Goal: Task Accomplishment & Management: Use online tool/utility

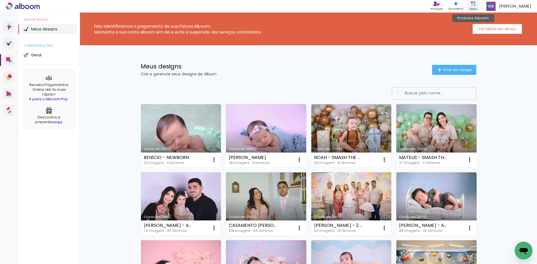
click at [476, 7] on div "Apps" at bounding box center [473, 8] width 8 height 5
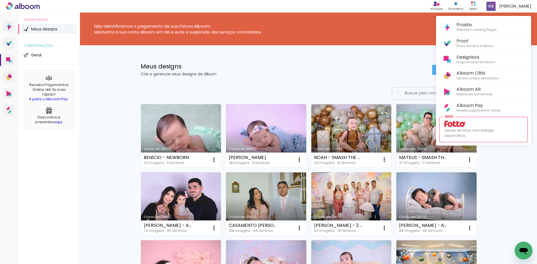
click at [290, 64] on div at bounding box center [268, 132] width 537 height 264
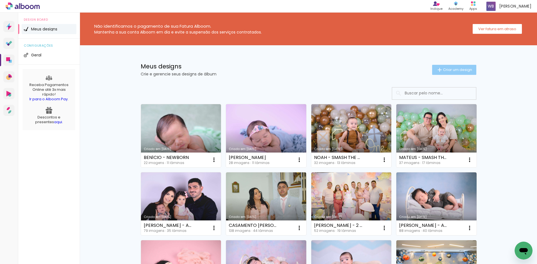
click at [443, 68] on span "Criar um design" at bounding box center [457, 70] width 29 height 4
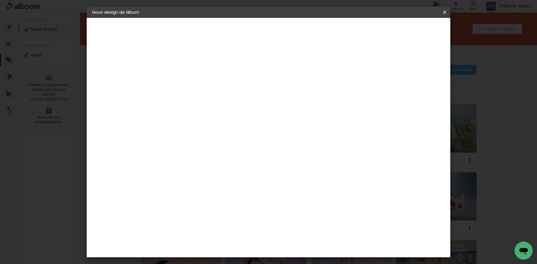
click at [184, 76] on input at bounding box center [184, 75] width 0 height 9
type input "b"
type input "BENTO - ACOMPANHAMENTO MENSAL"
type paper-input "BENTO - ACOMPANHAMENTO MENSAL"
click at [0, 0] on slot "Avançar" at bounding box center [0, 0] width 0 height 0
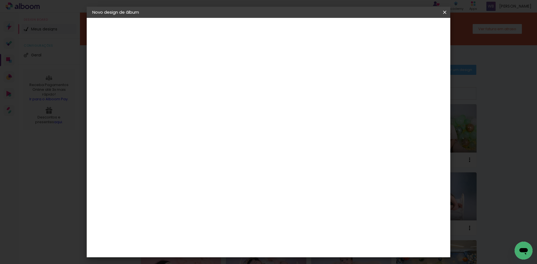
scroll to position [503, 0]
click at [214, 209] on paper-item "Go image" at bounding box center [198, 216] width 60 height 15
click at [0, 0] on slot "Avançar" at bounding box center [0, 0] width 0 height 0
click at [206, 94] on input "text" at bounding box center [195, 97] width 22 height 9
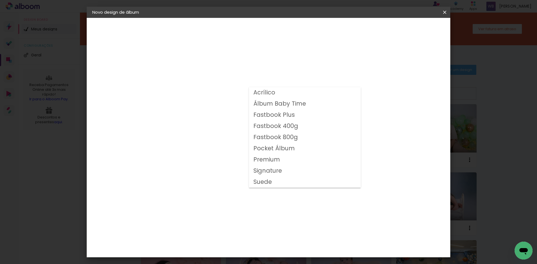
click at [0, 0] on slot "Fastbook 800g" at bounding box center [0, 0] width 0 height 0
type input "Fastbook 800g"
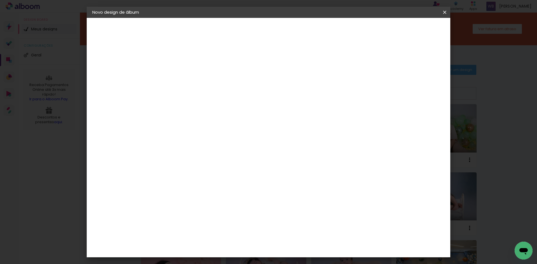
scroll to position [28, 0]
click at [222, 233] on span "25 × 25" at bounding box center [209, 240] width 26 height 15
click at [0, 0] on slot "Avançar" at bounding box center [0, 0] width 0 height 0
drag, startPoint x: 181, startPoint y: 59, endPoint x: 164, endPoint y: 66, distance: 18.3
type input "1"
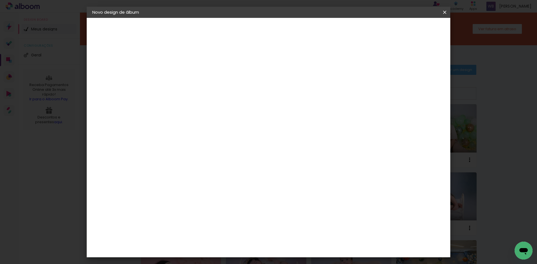
type paper-input "1"
click at [170, 64] on input "1" at bounding box center [179, 60] width 19 height 7
type input "0"
type paper-input "0"
click at [186, 61] on input "0" at bounding box center [179, 60] width 19 height 7
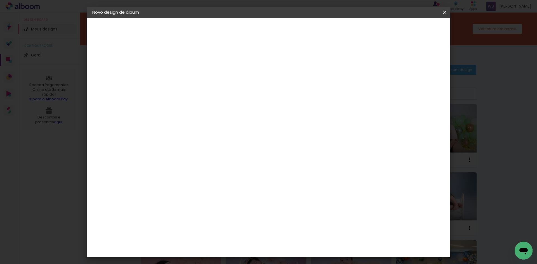
drag, startPoint x: 179, startPoint y: 61, endPoint x: 163, endPoint y: 67, distance: 17.6
click at [163, 65] on div "mm Mostrar sangria 25.4 cm Largura da página 25.4 cm Altura 50.8 cm Largura da …" at bounding box center [291, 42] width 264 height 48
drag, startPoint x: 177, startPoint y: 59, endPoint x: 164, endPoint y: 62, distance: 13.3
click at [164, 62] on div "mm Mostrar sangria 25.4 cm Largura da página 25.4 cm Altura 50.8 cm Largura da …" at bounding box center [291, 42] width 264 height 48
drag, startPoint x: 176, startPoint y: 60, endPoint x: 158, endPoint y: 62, distance: 17.6
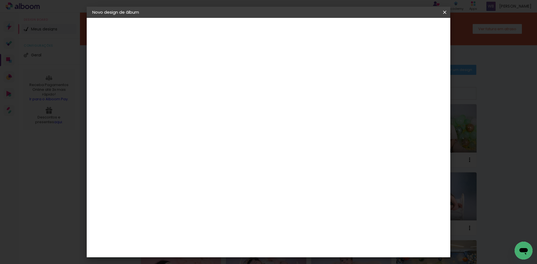
click at [158, 18] on quentale-album-spec "Iniciar design Iniciar design" at bounding box center [269, 18] width 364 height 0
type input "1"
type paper-input "1"
click at [378, 61] on div at bounding box center [375, 60] width 5 height 5
type paper-checkbox "on"
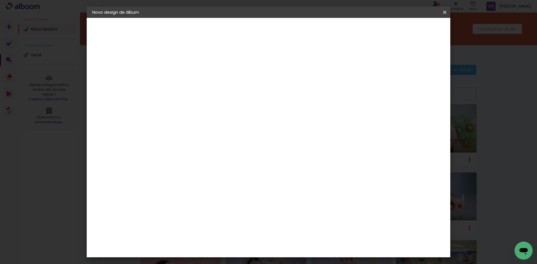
click at [410, 29] on span "Iniciar design" at bounding box center [396, 30] width 25 height 4
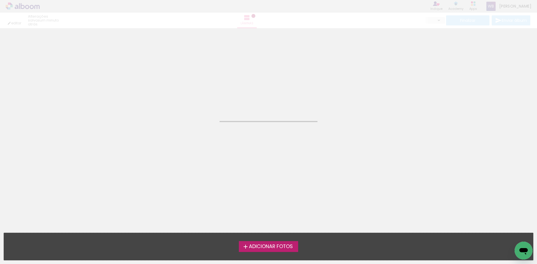
click at [275, 249] on span "Adicionar Fotos" at bounding box center [271, 246] width 44 height 5
click at [0, 0] on input "file" at bounding box center [0, 0] width 0 height 0
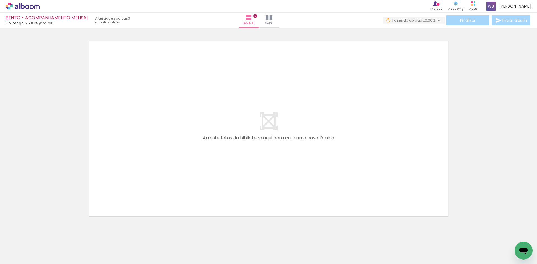
click at [25, 254] on span "Adicionar Fotos" at bounding box center [19, 257] width 17 height 6
click at [0, 0] on input "file" at bounding box center [0, 0] width 0 height 0
click at [22, 254] on span "Adicionar Fotos" at bounding box center [19, 257] width 17 height 6
click at [0, 0] on input "file" at bounding box center [0, 0] width 0 height 0
click at [19, 258] on span "Adicionar Fotos" at bounding box center [19, 257] width 17 height 6
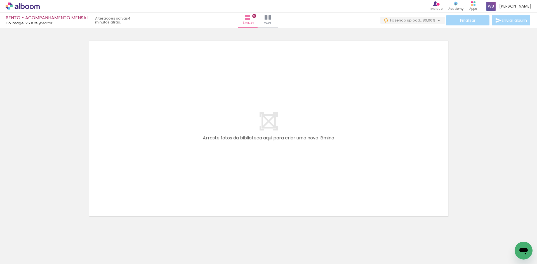
click at [0, 0] on input "file" at bounding box center [0, 0] width 0 height 0
click at [25, 256] on span "Adicionar Fotos" at bounding box center [19, 257] width 17 height 6
click at [0, 0] on input "file" at bounding box center [0, 0] width 0 height 0
click at [23, 258] on span "Adicionar Fotos" at bounding box center [19, 257] width 17 height 6
click at [0, 0] on input "file" at bounding box center [0, 0] width 0 height 0
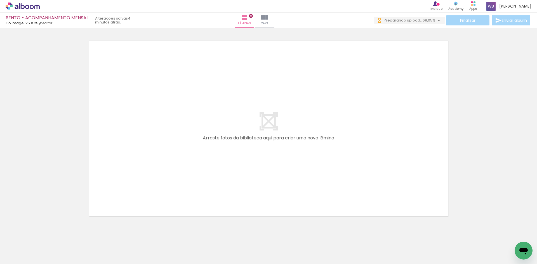
click at [18, 258] on span "Adicionar Fotos" at bounding box center [19, 257] width 17 height 6
click at [0, 0] on input "file" at bounding box center [0, 0] width 0 height 0
click at [22, 254] on span "Adicionar Fotos" at bounding box center [19, 257] width 17 height 6
click at [0, 0] on input "file" at bounding box center [0, 0] width 0 height 0
click at [27, 255] on span "Adicionar Fotos" at bounding box center [19, 257] width 17 height 6
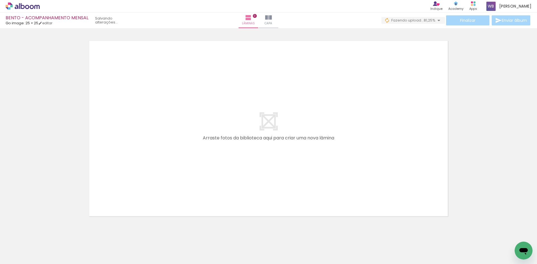
click at [0, 0] on input "file" at bounding box center [0, 0] width 0 height 0
click at [25, 256] on span "Adicionar Fotos" at bounding box center [19, 257] width 17 height 6
click at [0, 0] on input "file" at bounding box center [0, 0] width 0 height 0
click at [20, 256] on span "Adicionar Fotos" at bounding box center [19, 257] width 17 height 6
click at [0, 0] on input "file" at bounding box center [0, 0] width 0 height 0
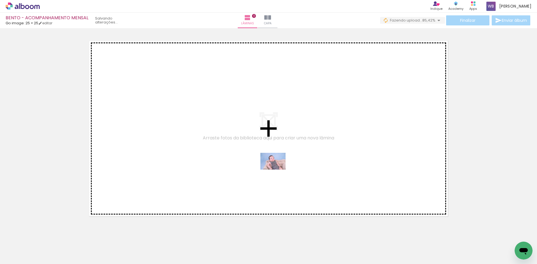
drag, startPoint x: 60, startPoint y: 249, endPoint x: 277, endPoint y: 170, distance: 231.1
click at [277, 170] on quentale-workspace at bounding box center [268, 132] width 537 height 264
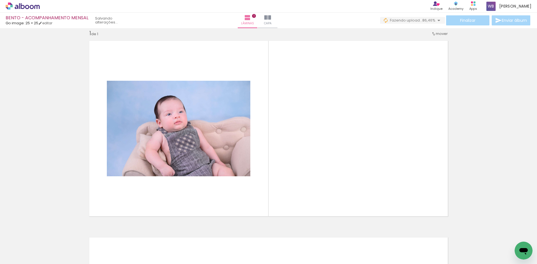
scroll to position [7, 0]
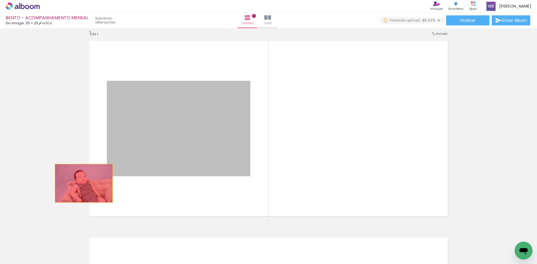
drag, startPoint x: 234, startPoint y: 159, endPoint x: 77, endPoint y: 184, distance: 158.9
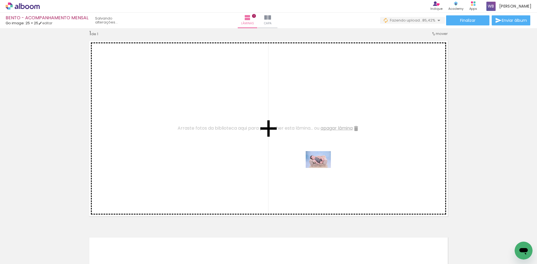
drag, startPoint x: 84, startPoint y: 246, endPoint x: 322, endPoint y: 168, distance: 250.6
click at [322, 168] on quentale-workspace at bounding box center [268, 132] width 537 height 264
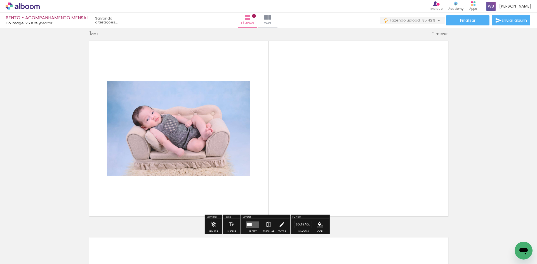
click at [252, 222] on quentale-layouter at bounding box center [252, 225] width 13 height 6
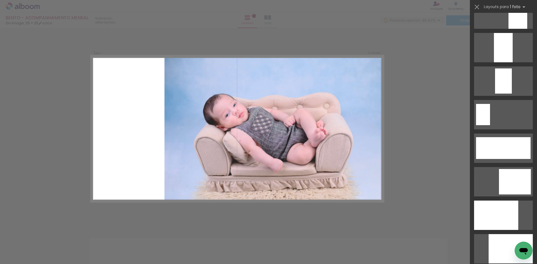
scroll to position [1343, 0]
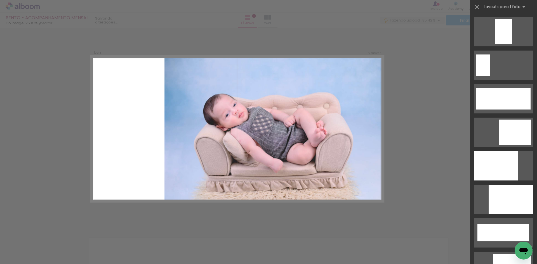
click at [495, 193] on div at bounding box center [511, 199] width 44 height 29
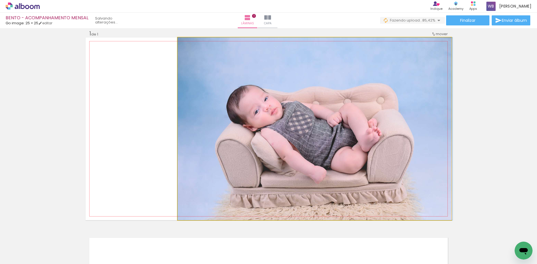
drag, startPoint x: 366, startPoint y: 174, endPoint x: 368, endPoint y: 157, distance: 16.7
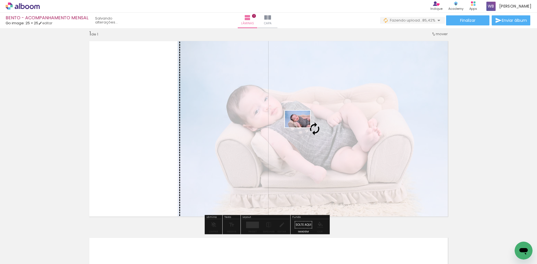
drag, startPoint x: 128, startPoint y: 249, endPoint x: 302, endPoint y: 128, distance: 212.2
click at [302, 128] on quentale-workspace at bounding box center [268, 132] width 537 height 264
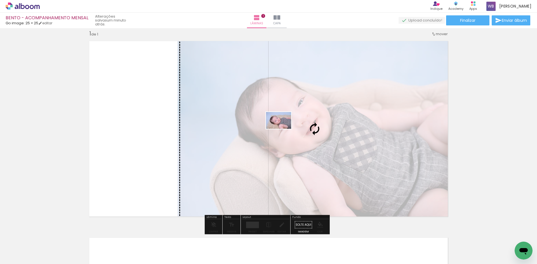
drag, startPoint x: 180, startPoint y: 249, endPoint x: 283, endPoint y: 129, distance: 158.3
click at [283, 129] on quentale-workspace at bounding box center [268, 132] width 537 height 264
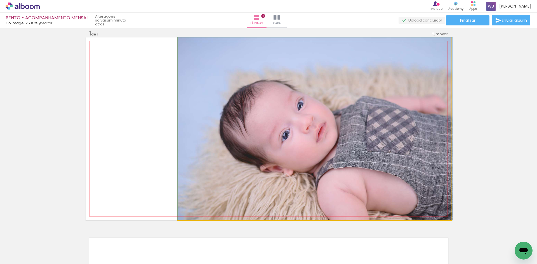
drag, startPoint x: 326, startPoint y: 166, endPoint x: 341, endPoint y: 161, distance: 15.4
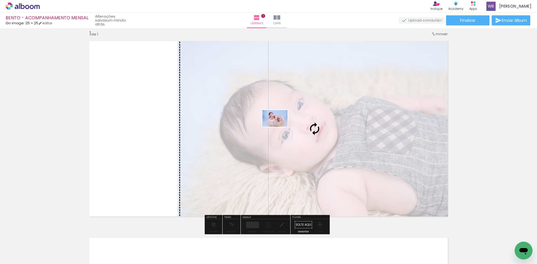
drag, startPoint x: 148, startPoint y: 250, endPoint x: 279, endPoint y: 127, distance: 180.3
click at [279, 127] on quentale-workspace at bounding box center [268, 132] width 537 height 264
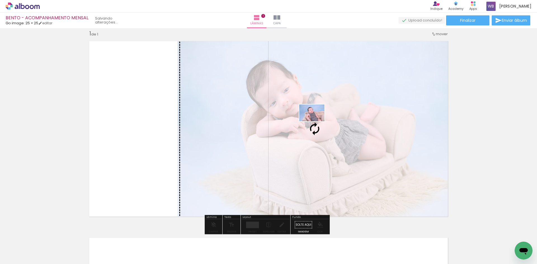
drag, startPoint x: 69, startPoint y: 242, endPoint x: 316, endPoint y: 121, distance: 275.1
click at [316, 121] on quentale-workspace at bounding box center [268, 132] width 537 height 264
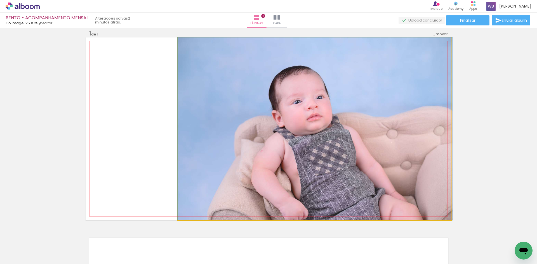
drag, startPoint x: 314, startPoint y: 131, endPoint x: 341, endPoint y: 133, distance: 26.7
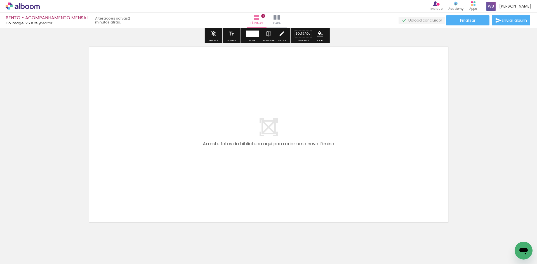
scroll to position [215, 0]
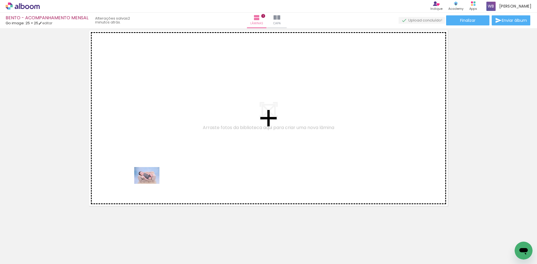
drag, startPoint x: 100, startPoint y: 240, endPoint x: 151, endPoint y: 184, distance: 76.2
click at [151, 184] on quentale-workspace at bounding box center [268, 132] width 537 height 264
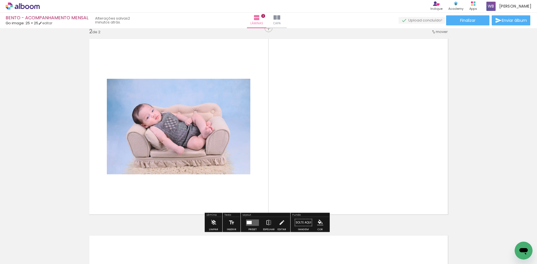
scroll to position [204, 0]
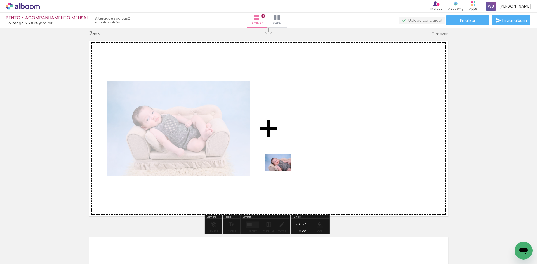
drag, startPoint x: 125, startPoint y: 249, endPoint x: 283, endPoint y: 169, distance: 177.2
click at [283, 169] on quentale-workspace at bounding box center [268, 132] width 537 height 264
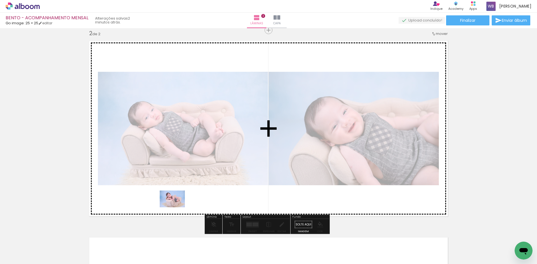
drag, startPoint x: 151, startPoint y: 252, endPoint x: 176, endPoint y: 208, distance: 51.0
click at [176, 208] on quentale-workspace at bounding box center [268, 132] width 537 height 264
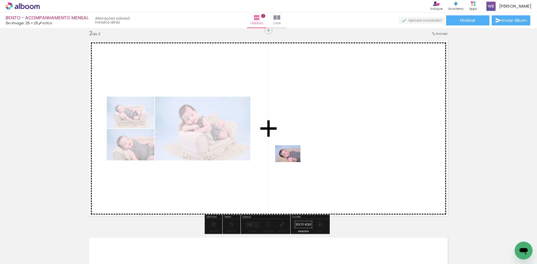
drag, startPoint x: 185, startPoint y: 236, endPoint x: 294, endPoint y: 167, distance: 128.7
click at [293, 166] on quentale-workspace at bounding box center [268, 132] width 537 height 264
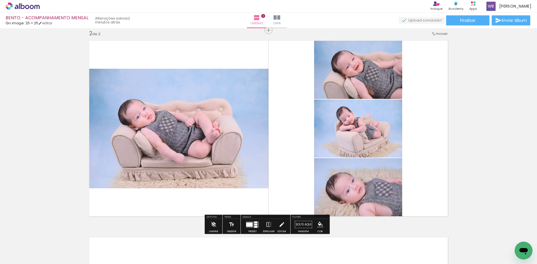
click at [254, 227] on div at bounding box center [255, 227] width 3 height 2
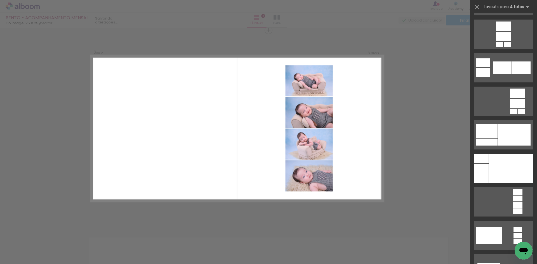
scroll to position [1902, 0]
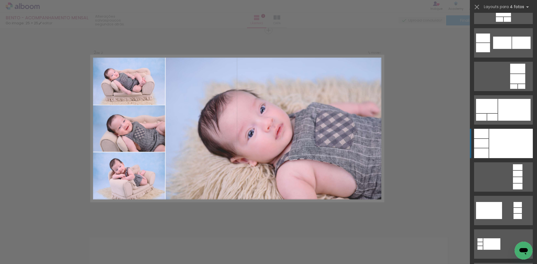
click at [515, 148] on div at bounding box center [511, 143] width 44 height 29
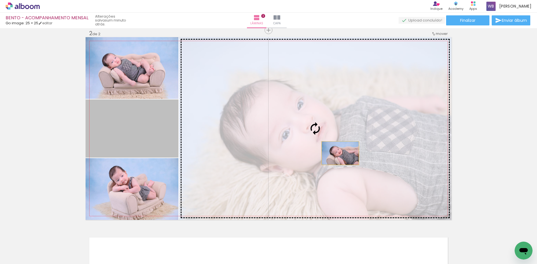
drag, startPoint x: 151, startPoint y: 128, endPoint x: 338, endPoint y: 153, distance: 189.1
click at [0, 0] on slot at bounding box center [0, 0] width 0 height 0
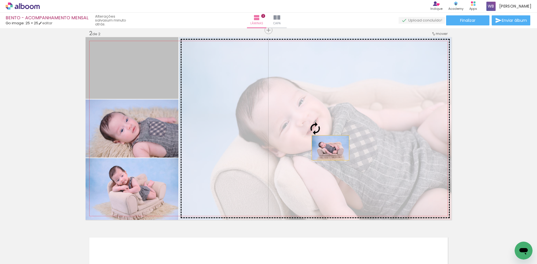
drag, startPoint x: 157, startPoint y: 87, endPoint x: 328, endPoint y: 148, distance: 181.8
click at [0, 0] on slot at bounding box center [0, 0] width 0 height 0
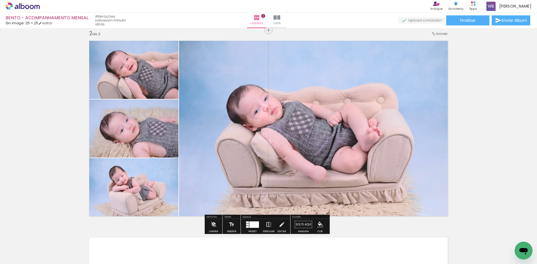
click at [266, 225] on iron-icon at bounding box center [269, 224] width 6 height 11
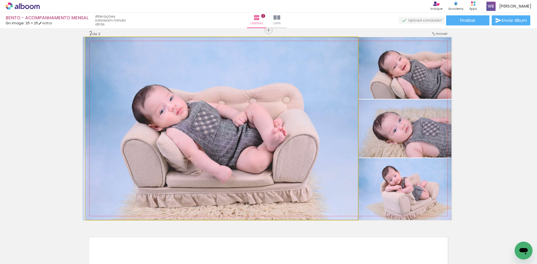
drag, startPoint x: 292, startPoint y: 172, endPoint x: 276, endPoint y: 166, distance: 17.2
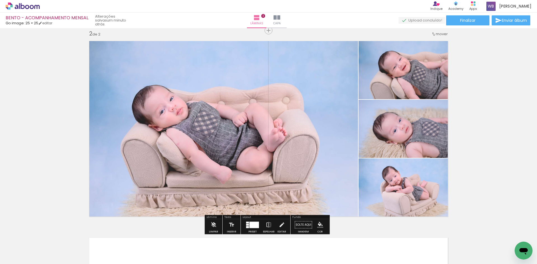
scroll to position [204, 0]
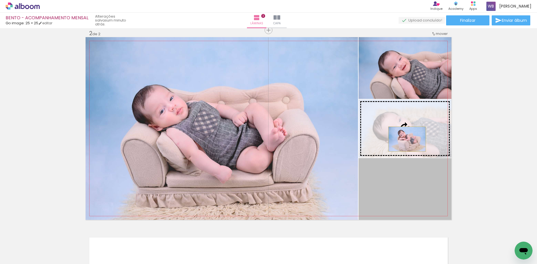
drag, startPoint x: 406, startPoint y: 189, endPoint x: 405, endPoint y: 139, distance: 49.5
click at [0, 0] on slot at bounding box center [0, 0] width 0 height 0
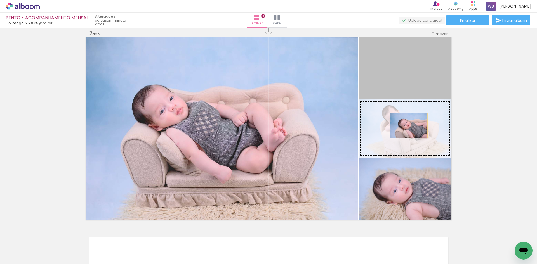
drag, startPoint x: 417, startPoint y: 77, endPoint x: 407, endPoint y: 126, distance: 50.4
click at [0, 0] on slot at bounding box center [0, 0] width 0 height 0
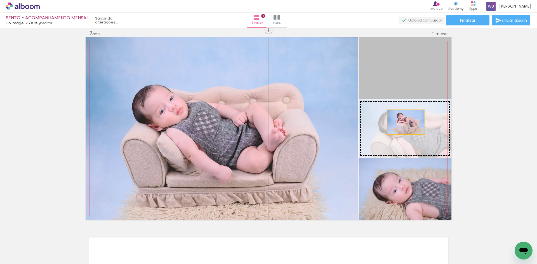
drag, startPoint x: 411, startPoint y: 76, endPoint x: 404, endPoint y: 122, distance: 47.2
click at [0, 0] on slot at bounding box center [0, 0] width 0 height 0
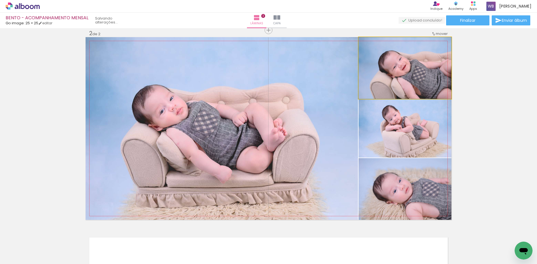
click at [405, 74] on quentale-photo at bounding box center [405, 68] width 93 height 62
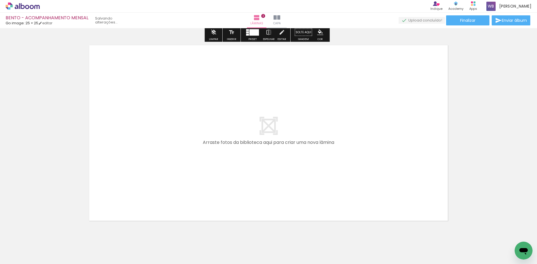
scroll to position [400, 0]
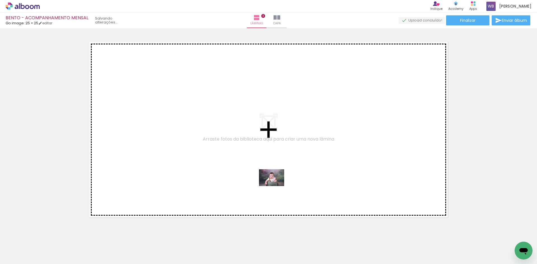
drag, startPoint x: 210, startPoint y: 251, endPoint x: 281, endPoint y: 185, distance: 97.0
click at [281, 185] on quentale-workspace at bounding box center [268, 132] width 537 height 264
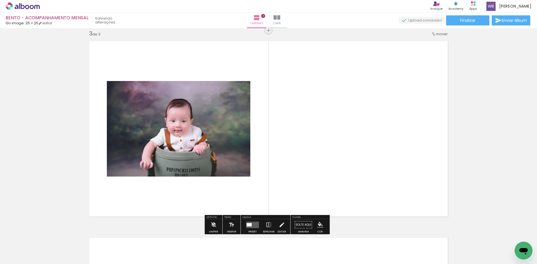
scroll to position [401, 0]
click at [250, 225] on div at bounding box center [249, 224] width 5 height 3
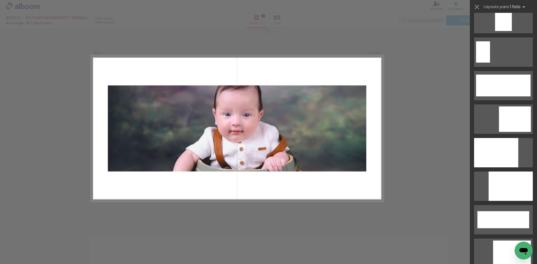
scroll to position [1371, 0]
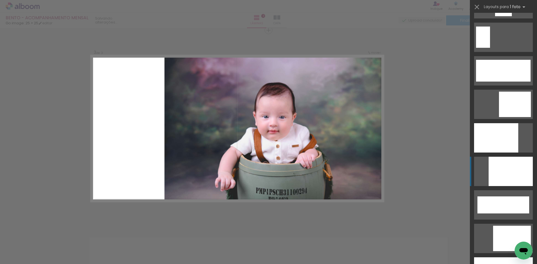
click at [503, 180] on div at bounding box center [511, 171] width 44 height 29
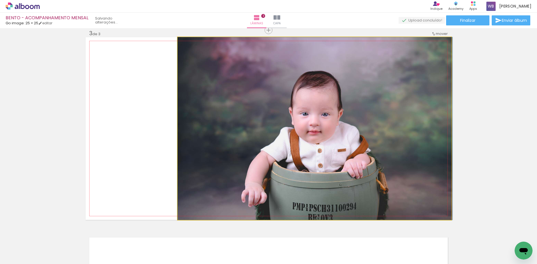
drag, startPoint x: 358, startPoint y: 169, endPoint x: 371, endPoint y: 151, distance: 22.2
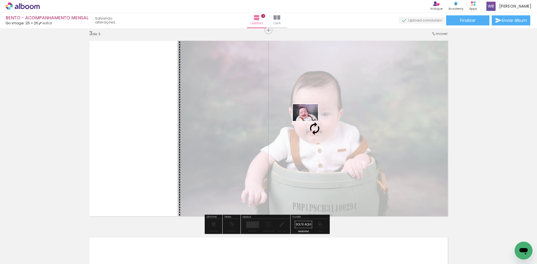
drag, startPoint x: 315, startPoint y: 251, endPoint x: 310, endPoint y: 121, distance: 130.2
click at [310, 121] on quentale-workspace at bounding box center [268, 132] width 537 height 264
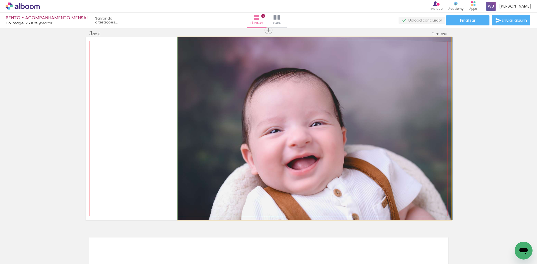
drag, startPoint x: 330, startPoint y: 175, endPoint x: 344, endPoint y: 169, distance: 15.3
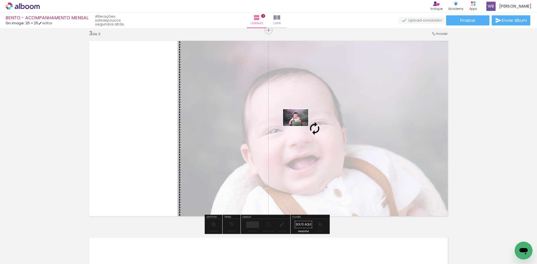
drag, startPoint x: 214, startPoint y: 248, endPoint x: 300, endPoint y: 126, distance: 149.4
click at [300, 126] on quentale-workspace at bounding box center [268, 132] width 537 height 264
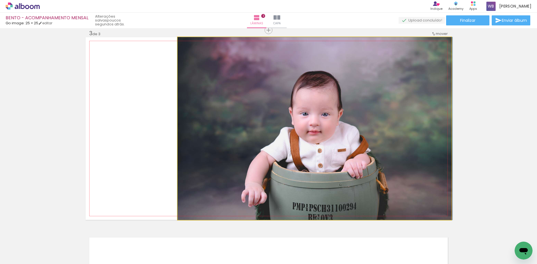
drag, startPoint x: 312, startPoint y: 159, endPoint x: 334, endPoint y: 155, distance: 22.9
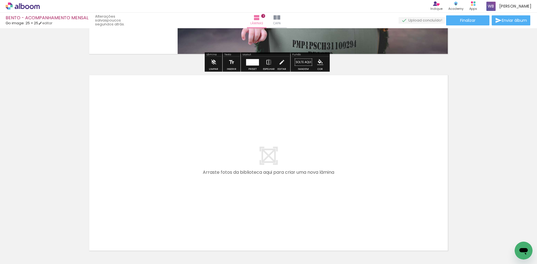
scroll to position [569, 0]
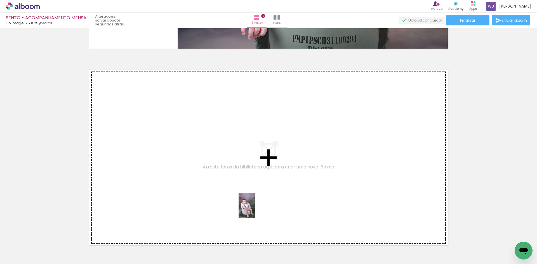
drag, startPoint x: 247, startPoint y: 253, endPoint x: 253, endPoint y: 206, distance: 46.9
click at [253, 206] on quentale-workspace at bounding box center [268, 132] width 537 height 264
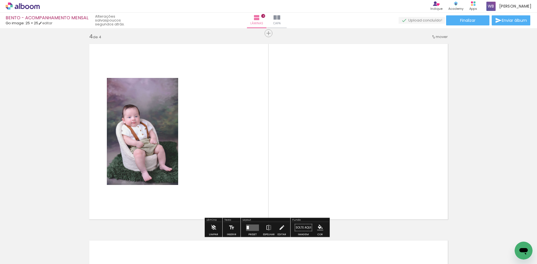
scroll to position [598, 0]
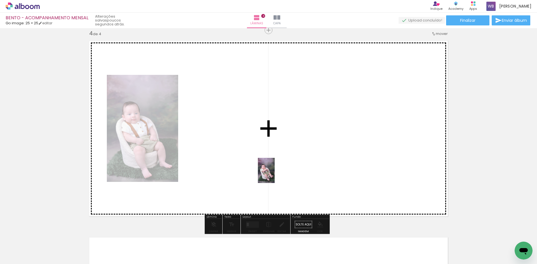
drag, startPoint x: 277, startPoint y: 244, endPoint x: 275, endPoint y: 175, distance: 68.9
click at [275, 175] on quentale-workspace at bounding box center [268, 132] width 537 height 264
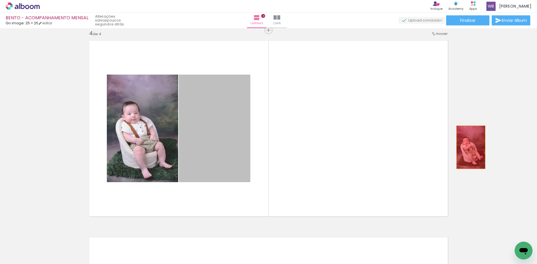
drag, startPoint x: 207, startPoint y: 147, endPoint x: 469, endPoint y: 147, distance: 262.1
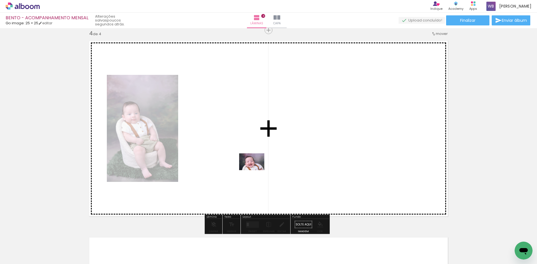
drag, startPoint x: 312, startPoint y: 247, endPoint x: 255, endPoint y: 170, distance: 96.4
click at [255, 170] on quentale-workspace at bounding box center [268, 132] width 537 height 264
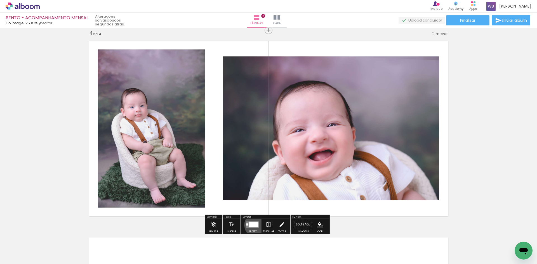
click at [255, 225] on div at bounding box center [254, 225] width 10 height 6
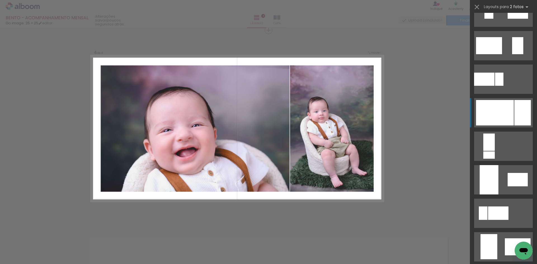
scroll to position [196, 0]
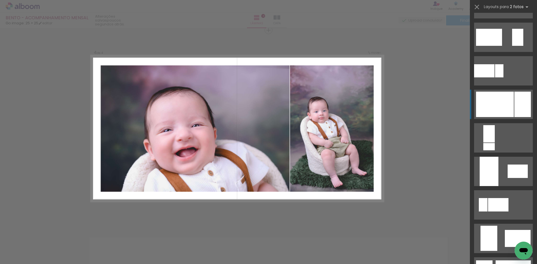
click at [509, 110] on div at bounding box center [495, 104] width 38 height 25
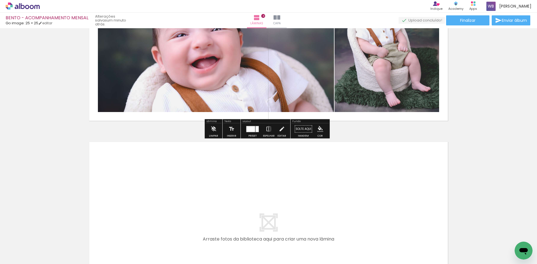
scroll to position [738, 0]
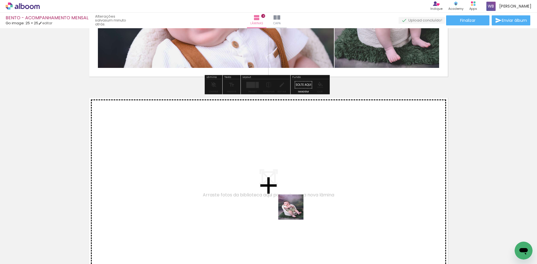
drag, startPoint x: 288, startPoint y: 221, endPoint x: 305, endPoint y: 204, distance: 23.9
click at [305, 204] on quentale-workspace at bounding box center [268, 132] width 537 height 264
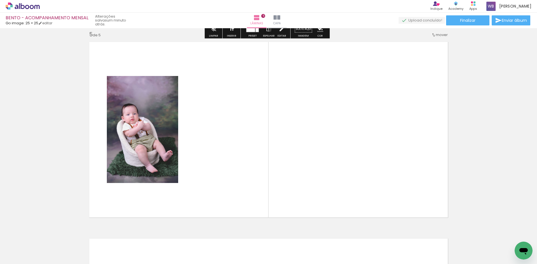
scroll to position [795, 0]
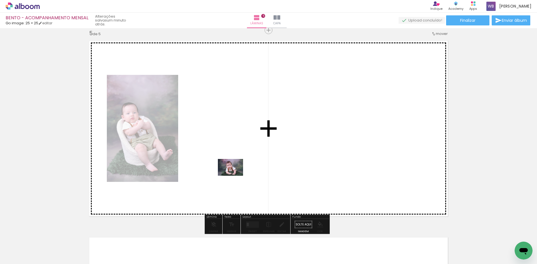
drag, startPoint x: 332, startPoint y: 234, endPoint x: 234, endPoint y: 176, distance: 113.7
click at [234, 176] on quentale-workspace at bounding box center [268, 132] width 537 height 264
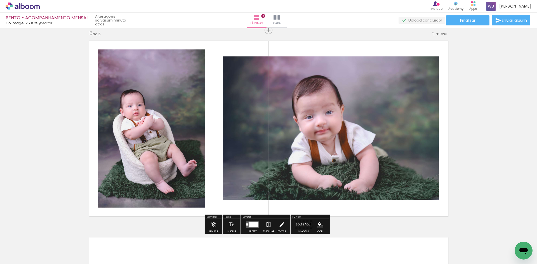
click at [253, 224] on div at bounding box center [254, 225] width 10 height 6
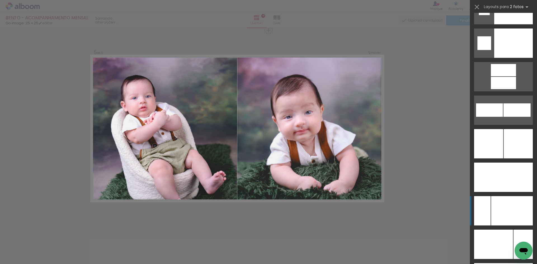
scroll to position [2405, 0]
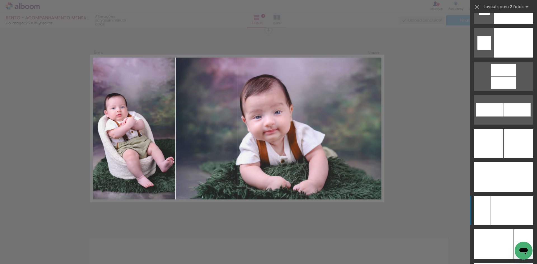
click at [508, 206] on div at bounding box center [512, 210] width 42 height 29
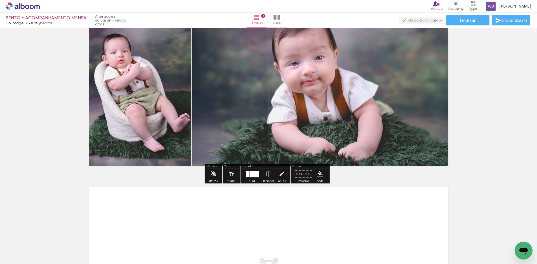
scroll to position [851, 0]
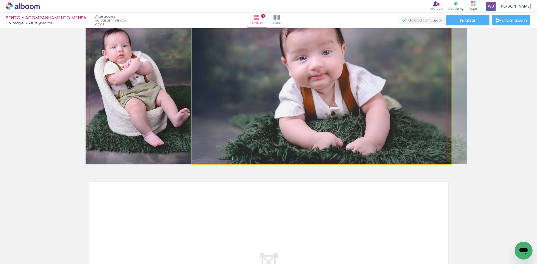
drag, startPoint x: 349, startPoint y: 139, endPoint x: 359, endPoint y: 122, distance: 19.6
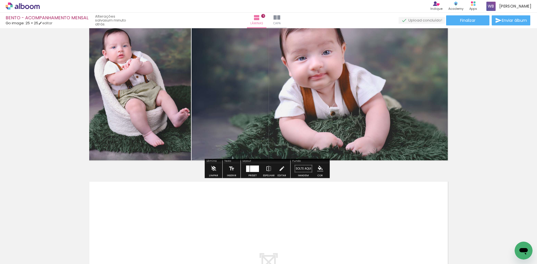
scroll to position [795, 0]
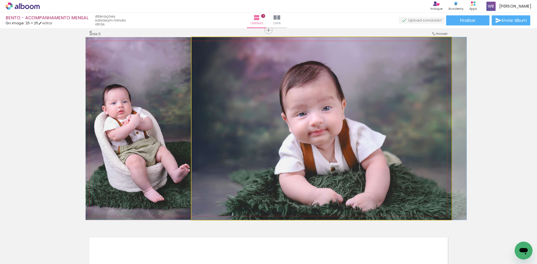
drag, startPoint x: 357, startPoint y: 161, endPoint x: 359, endPoint y: 149, distance: 12.1
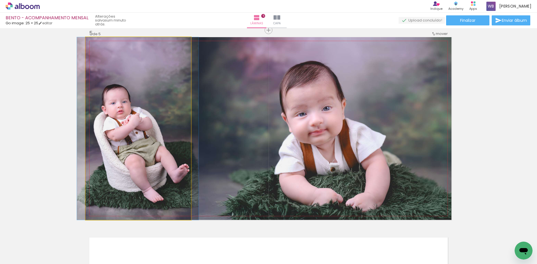
drag, startPoint x: 140, startPoint y: 144, endPoint x: 139, endPoint y: 136, distance: 7.9
click at [176, 139] on quentale-photo at bounding box center [138, 128] width 105 height 183
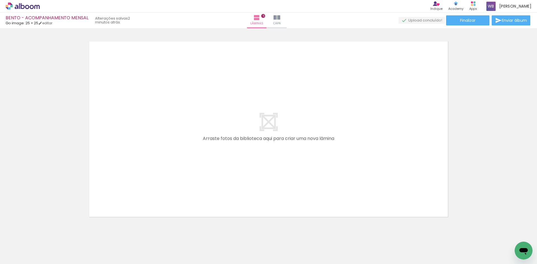
scroll to position [1002, 0]
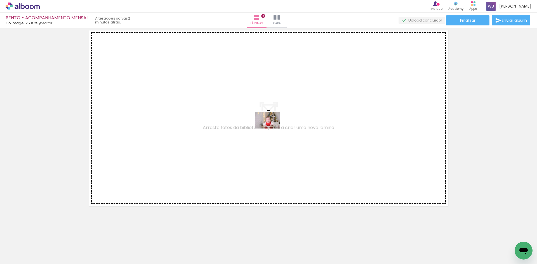
drag, startPoint x: 399, startPoint y: 251, endPoint x: 272, endPoint y: 129, distance: 176.1
click at [272, 129] on quentale-workspace at bounding box center [268, 132] width 537 height 264
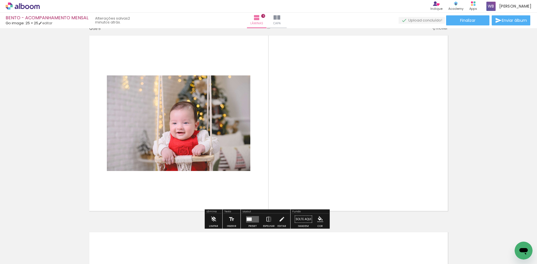
scroll to position [992, 0]
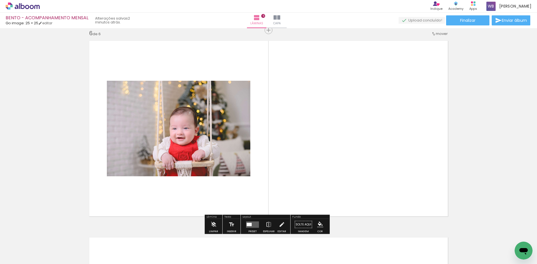
click at [254, 225] on quentale-layouter at bounding box center [252, 225] width 13 height 6
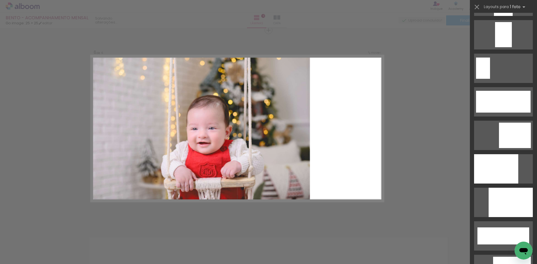
scroll to position [1343, 0]
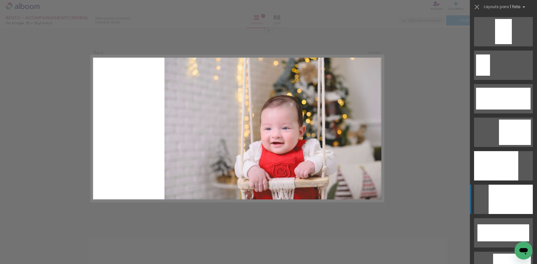
click at [504, 192] on div at bounding box center [511, 199] width 44 height 29
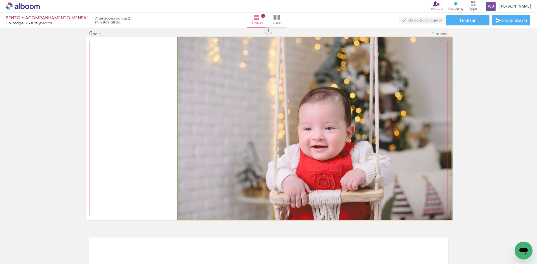
drag, startPoint x: 382, startPoint y: 183, endPoint x: 392, endPoint y: 161, distance: 24.1
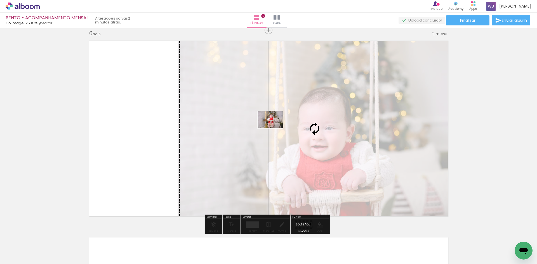
drag, startPoint x: 433, startPoint y: 243, endPoint x: 274, endPoint y: 128, distance: 195.8
click at [274, 128] on quentale-workspace at bounding box center [268, 132] width 537 height 264
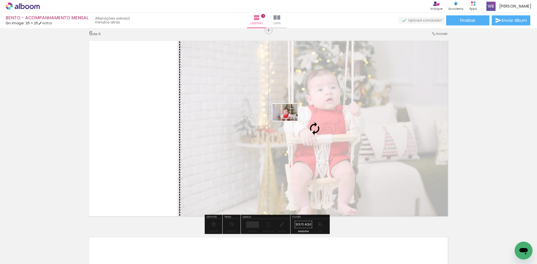
drag, startPoint x: 402, startPoint y: 250, endPoint x: 290, endPoint y: 120, distance: 171.2
click at [290, 120] on quentale-workspace at bounding box center [268, 132] width 537 height 264
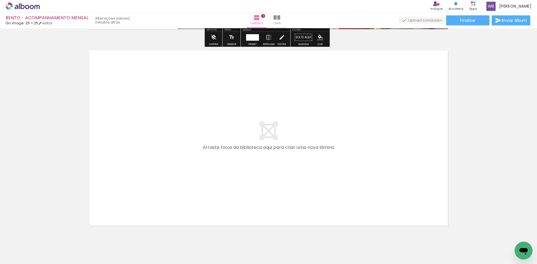
scroll to position [1188, 0]
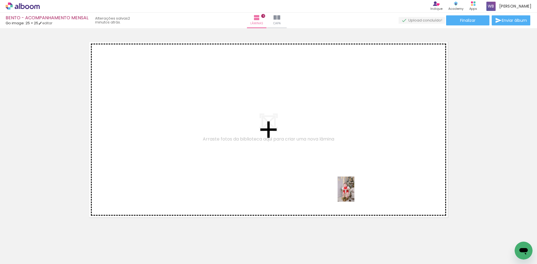
drag, startPoint x: 374, startPoint y: 248, endPoint x: 396, endPoint y: 232, distance: 26.8
click at [351, 189] on quentale-workspace at bounding box center [268, 132] width 537 height 264
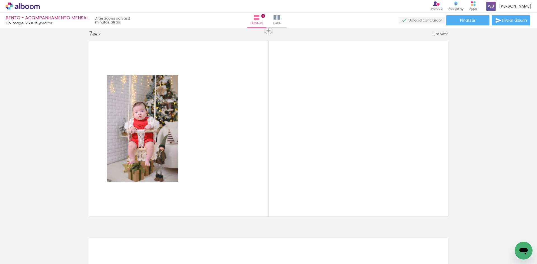
scroll to position [1189, 0]
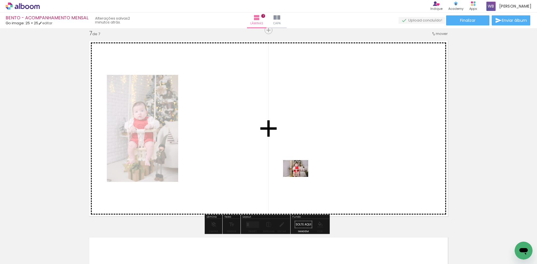
drag, startPoint x: 433, startPoint y: 250, endPoint x: 270, endPoint y: 168, distance: 182.1
click at [270, 168] on quentale-workspace at bounding box center [268, 132] width 537 height 264
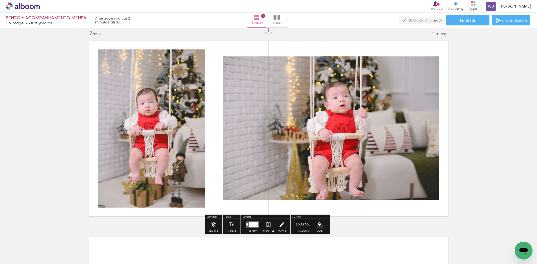
click at [255, 225] on div at bounding box center [254, 225] width 10 height 6
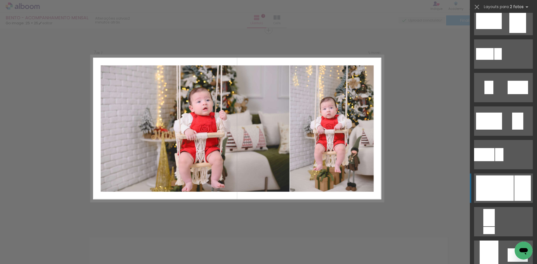
scroll to position [168, 0]
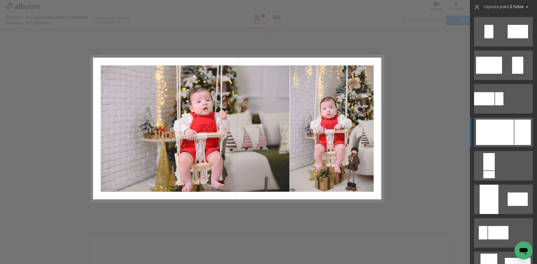
click at [511, 140] on div at bounding box center [495, 132] width 38 height 25
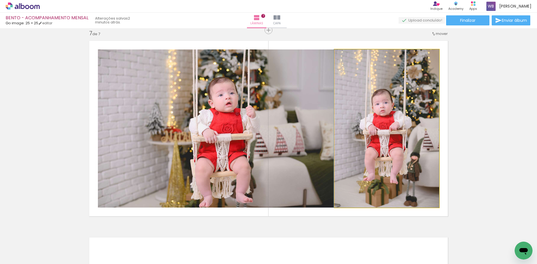
drag, startPoint x: 380, startPoint y: 171, endPoint x: 376, endPoint y: 170, distance: 3.9
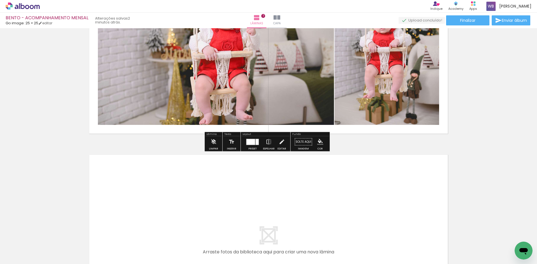
scroll to position [1273, 0]
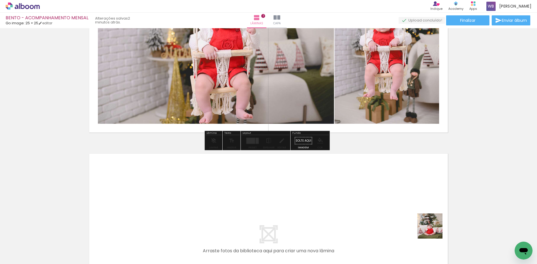
drag, startPoint x: 434, startPoint y: 230, endPoint x: 371, endPoint y: 207, distance: 66.9
click at [371, 207] on quentale-workspace at bounding box center [268, 132] width 537 height 264
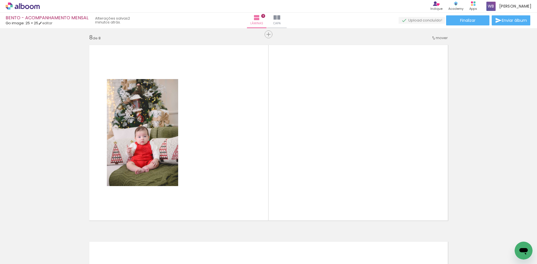
scroll to position [1386, 0]
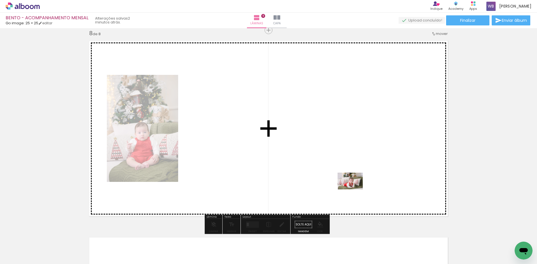
drag, startPoint x: 477, startPoint y: 238, endPoint x: 354, endPoint y: 190, distance: 132.9
click at [354, 190] on quentale-workspace at bounding box center [268, 132] width 537 height 264
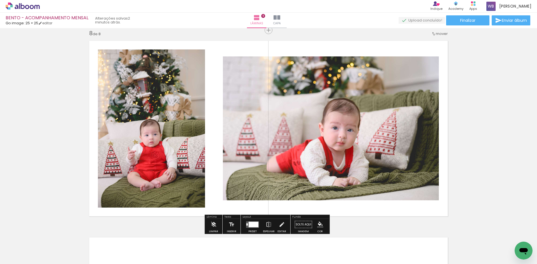
click at [251, 226] on div at bounding box center [254, 225] width 10 height 6
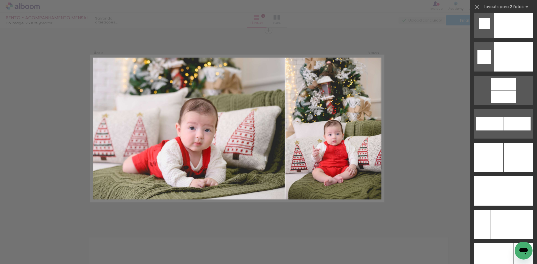
scroll to position [2433, 0]
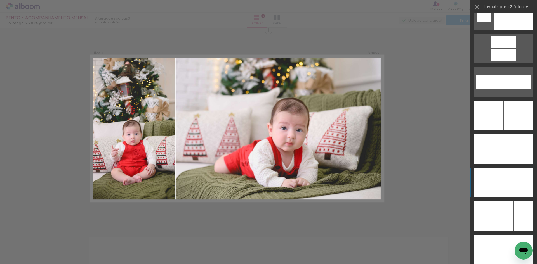
click at [498, 191] on div at bounding box center [512, 182] width 42 height 29
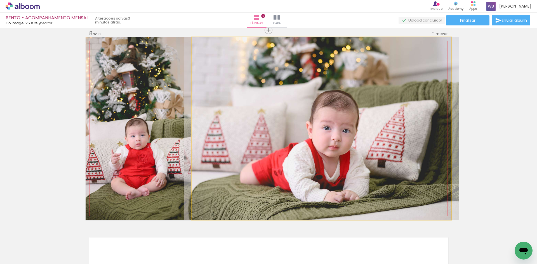
drag, startPoint x: 397, startPoint y: 181, endPoint x: 397, endPoint y: 176, distance: 4.5
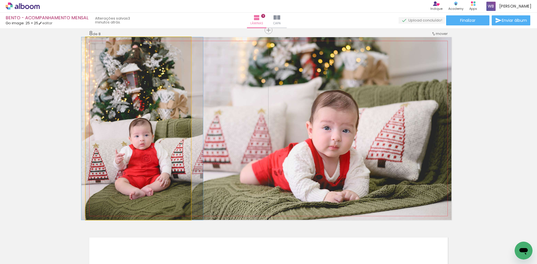
drag, startPoint x: 164, startPoint y: 154, endPoint x: 168, endPoint y: 150, distance: 5.9
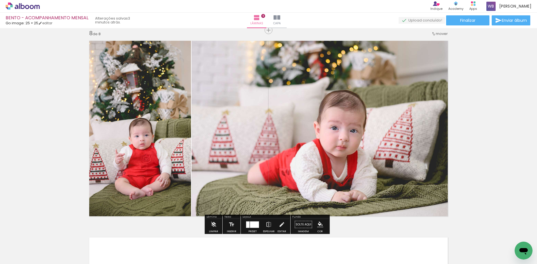
scroll to position [2433, 0]
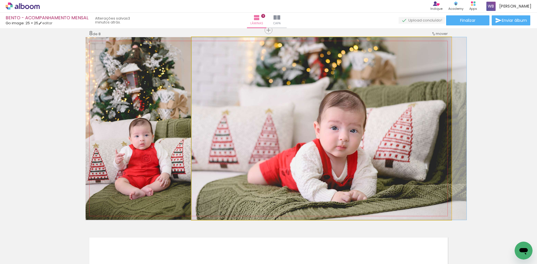
drag, startPoint x: 372, startPoint y: 169, endPoint x: 382, endPoint y: 165, distance: 11.2
drag, startPoint x: 371, startPoint y: 177, endPoint x: 373, endPoint y: 171, distance: 5.8
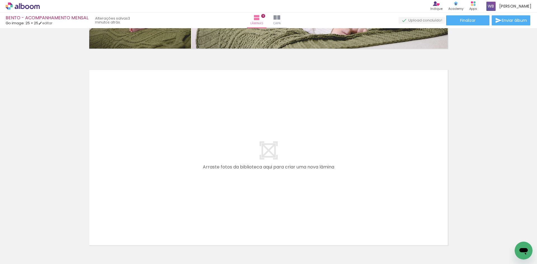
scroll to position [0, 390]
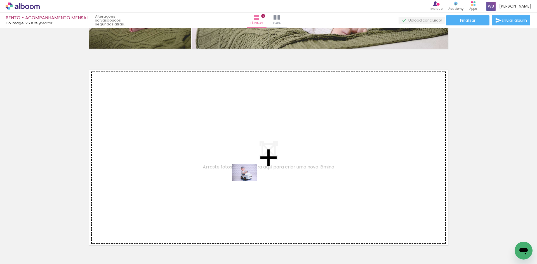
drag, startPoint x: 210, startPoint y: 248, endPoint x: 249, endPoint y: 181, distance: 77.2
click at [249, 181] on quentale-workspace at bounding box center [268, 132] width 537 height 264
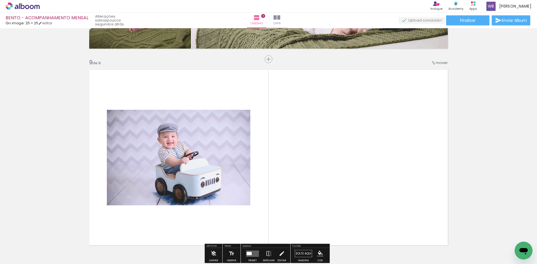
scroll to position [1583, 0]
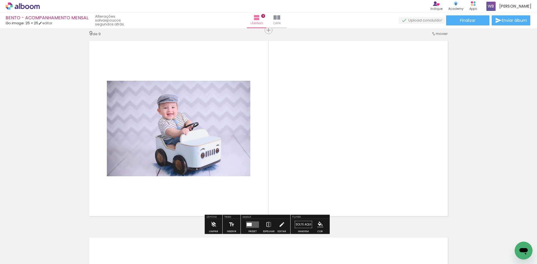
click at [254, 224] on quentale-layouter at bounding box center [252, 225] width 13 height 6
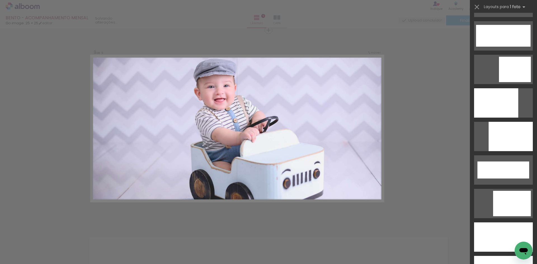
scroll to position [1482, 0]
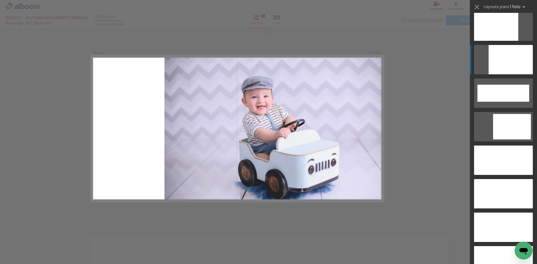
click at [505, 67] on div at bounding box center [511, 59] width 44 height 29
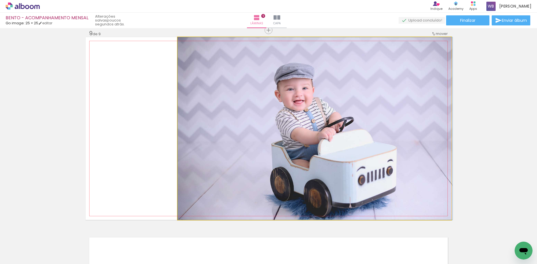
drag, startPoint x: 356, startPoint y: 165, endPoint x: 387, endPoint y: 155, distance: 32.0
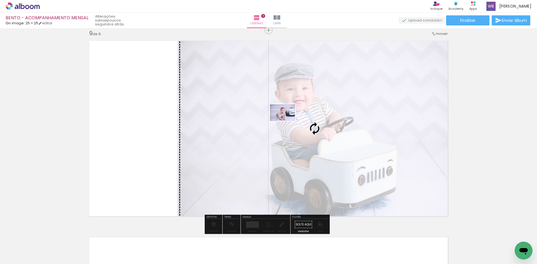
drag, startPoint x: 259, startPoint y: 249, endPoint x: 287, endPoint y: 121, distance: 131.0
click at [287, 121] on quentale-workspace at bounding box center [268, 132] width 537 height 264
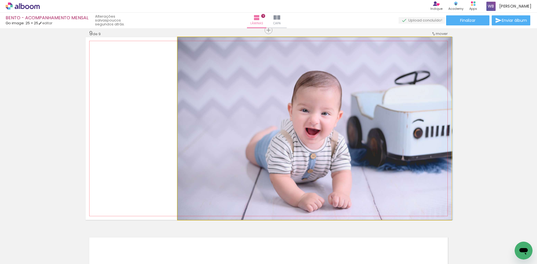
drag, startPoint x: 298, startPoint y: 129, endPoint x: 313, endPoint y: 121, distance: 16.5
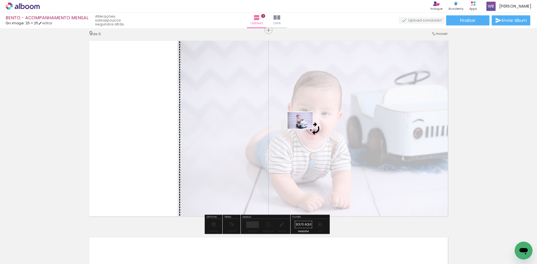
drag, startPoint x: 199, startPoint y: 250, endPoint x: 305, endPoint y: 129, distance: 161.0
click at [305, 129] on quentale-workspace at bounding box center [268, 132] width 537 height 264
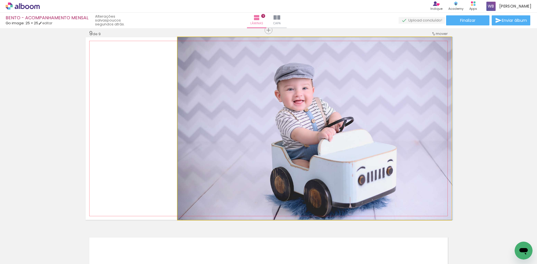
drag, startPoint x: 305, startPoint y: 134, endPoint x: 325, endPoint y: 136, distance: 20.8
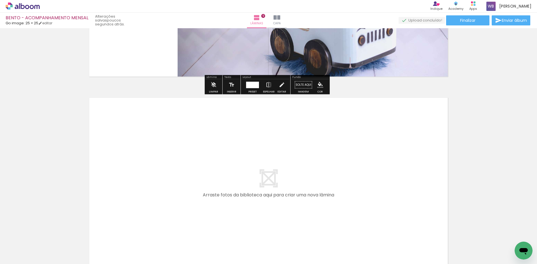
scroll to position [1750, 0]
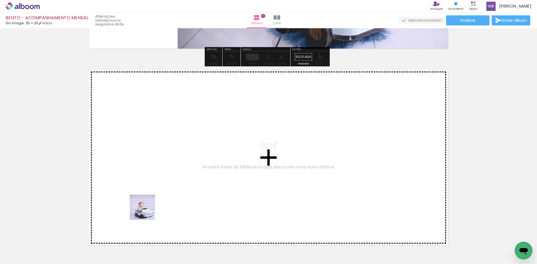
drag, startPoint x: 141, startPoint y: 246, endPoint x: 165, endPoint y: 249, distance: 23.9
click at [149, 206] on quentale-workspace at bounding box center [268, 132] width 537 height 264
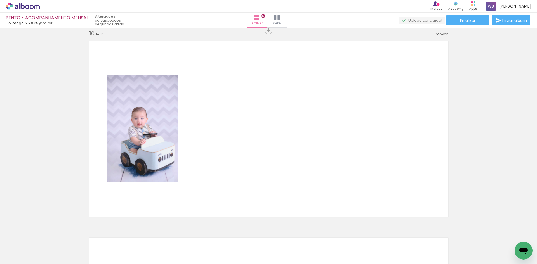
scroll to position [1779, 0]
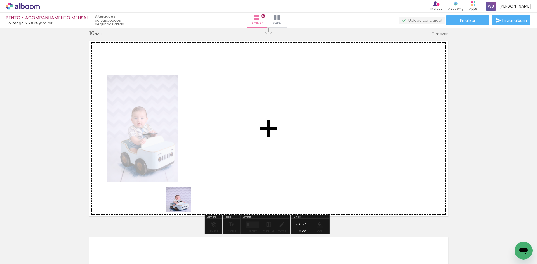
drag, startPoint x: 171, startPoint y: 240, endPoint x: 191, endPoint y: 221, distance: 27.3
click at [192, 189] on quentale-workspace at bounding box center [268, 132] width 537 height 264
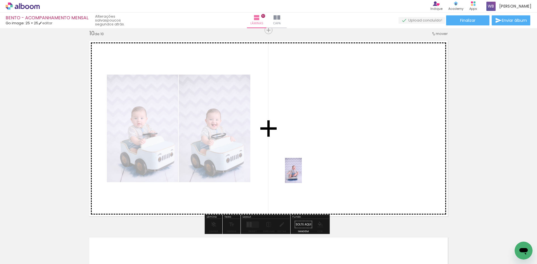
drag, startPoint x: 329, startPoint y: 248, endPoint x: 300, endPoint y: 172, distance: 81.4
click at [300, 172] on quentale-workspace at bounding box center [268, 132] width 537 height 264
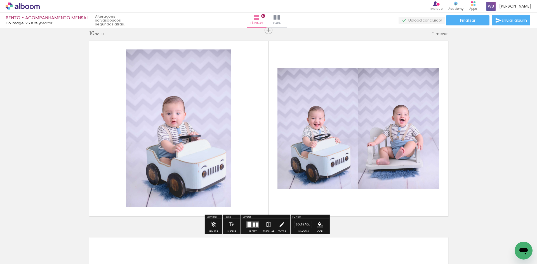
click at [248, 225] on div at bounding box center [250, 225] width 4 height 6
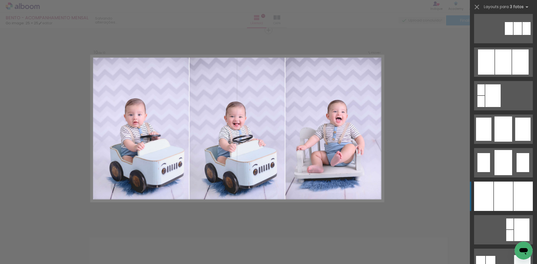
scroll to position [392, 0]
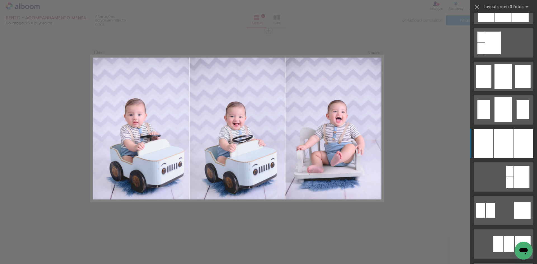
click at [510, 153] on div at bounding box center [503, 143] width 19 height 29
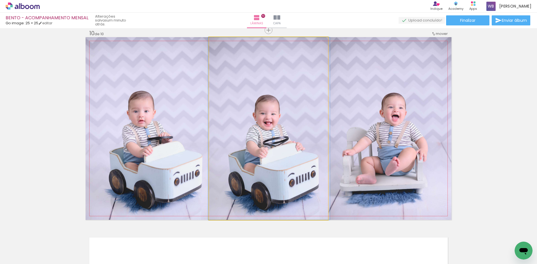
drag, startPoint x: 252, startPoint y: 178, endPoint x: 253, endPoint y: 154, distance: 23.5
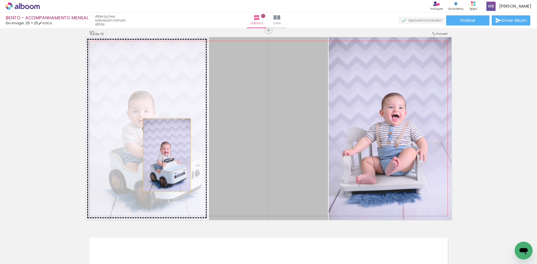
drag, startPoint x: 281, startPoint y: 168, endPoint x: 165, endPoint y: 155, distance: 116.8
click at [0, 0] on slot at bounding box center [0, 0] width 0 height 0
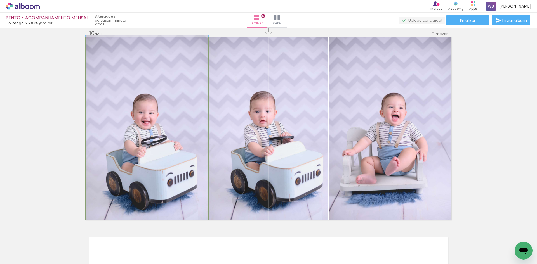
drag, startPoint x: 159, startPoint y: 173, endPoint x: 162, endPoint y: 155, distance: 18.4
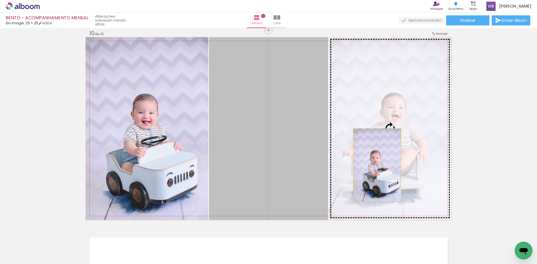
drag, startPoint x: 295, startPoint y: 168, endPoint x: 376, endPoint y: 165, distance: 81.2
click at [0, 0] on slot at bounding box center [0, 0] width 0 height 0
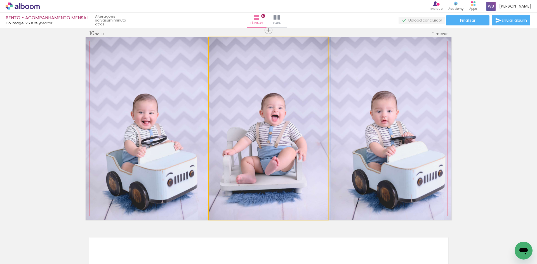
drag, startPoint x: 295, startPoint y: 152, endPoint x: 301, endPoint y: 149, distance: 7.3
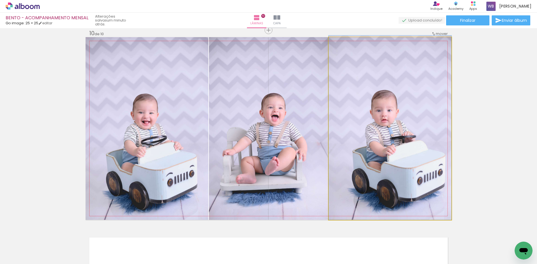
drag, startPoint x: 365, startPoint y: 164, endPoint x: 365, endPoint y: 150, distance: 14.0
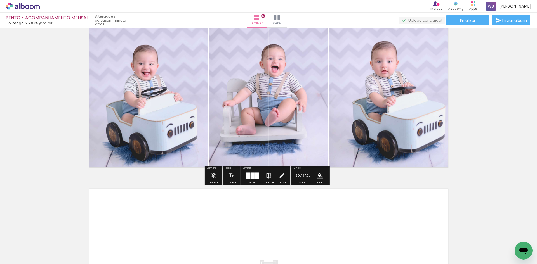
scroll to position [1835, 0]
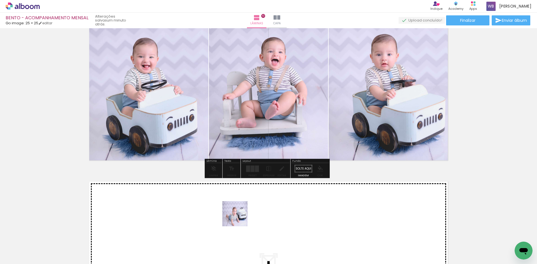
drag, startPoint x: 234, startPoint y: 249, endPoint x: 272, endPoint y: 247, distance: 37.8
click at [240, 213] on quentale-workspace at bounding box center [268, 132] width 537 height 264
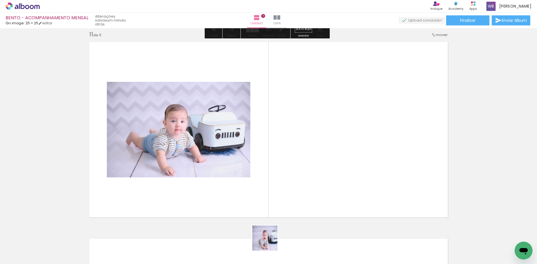
scroll to position [1976, 0]
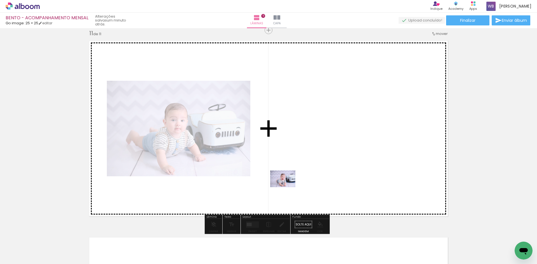
drag, startPoint x: 269, startPoint y: 242, endPoint x: 286, endPoint y: 234, distance: 19.1
click at [289, 183] on quentale-workspace at bounding box center [268, 132] width 537 height 264
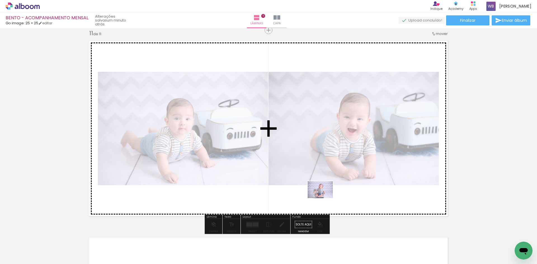
drag, startPoint x: 298, startPoint y: 249, endPoint x: 329, endPoint y: 199, distance: 58.5
click at [329, 199] on quentale-workspace at bounding box center [268, 132] width 537 height 264
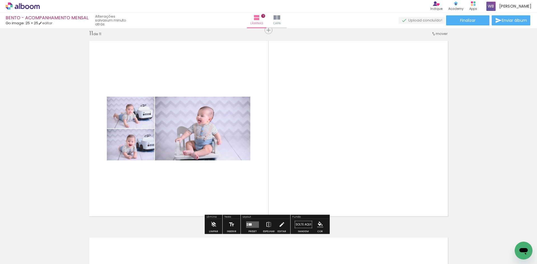
click at [251, 224] on quentale-layouter at bounding box center [252, 225] width 13 height 6
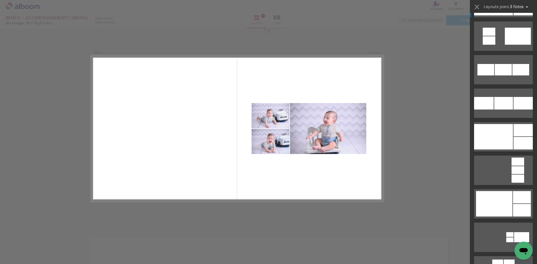
scroll to position [699, 0]
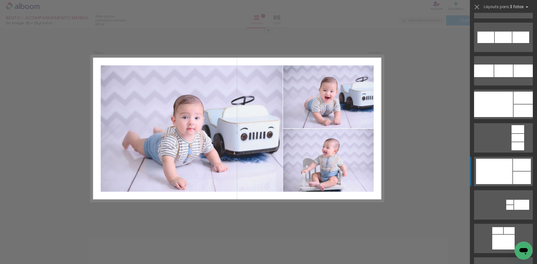
click at [519, 182] on div at bounding box center [522, 178] width 18 height 13
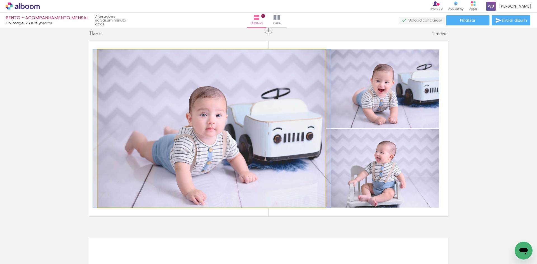
drag, startPoint x: 234, startPoint y: 176, endPoint x: 235, endPoint y: 161, distance: 14.5
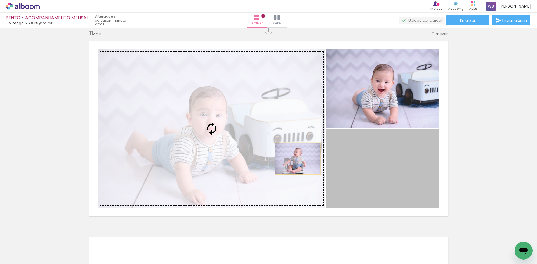
drag, startPoint x: 369, startPoint y: 193, endPoint x: 292, endPoint y: 157, distance: 84.7
click at [0, 0] on slot at bounding box center [0, 0] width 0 height 0
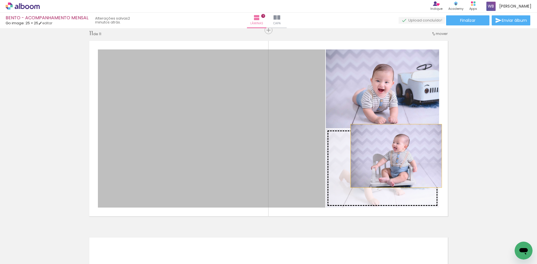
drag, startPoint x: 289, startPoint y: 165, endPoint x: 394, endPoint y: 156, distance: 105.0
click at [0, 0] on slot at bounding box center [0, 0] width 0 height 0
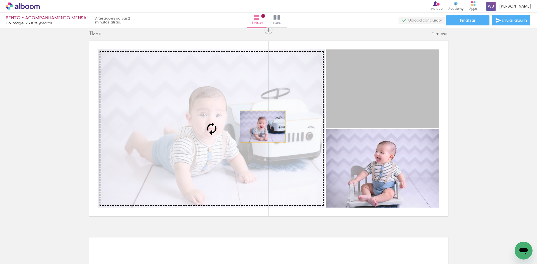
drag, startPoint x: 397, startPoint y: 107, endPoint x: 238, endPoint y: 131, distance: 161.3
click at [0, 0] on slot at bounding box center [0, 0] width 0 height 0
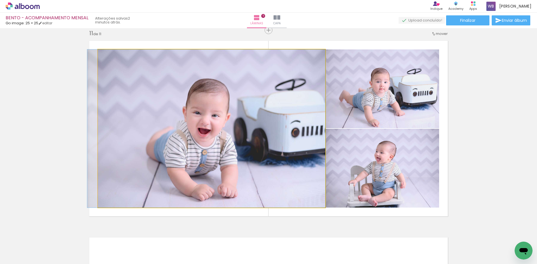
drag, startPoint x: 219, startPoint y: 175, endPoint x: 213, endPoint y: 166, distance: 11.7
drag, startPoint x: 202, startPoint y: 180, endPoint x: 200, endPoint y: 172, distance: 8.2
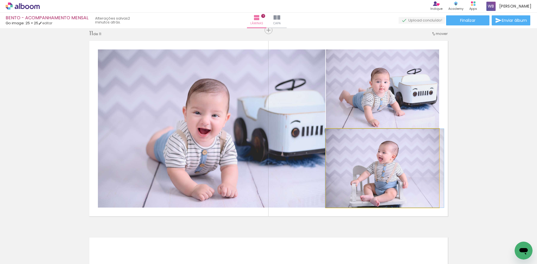
drag, startPoint x: 406, startPoint y: 182, endPoint x: 410, endPoint y: 176, distance: 6.3
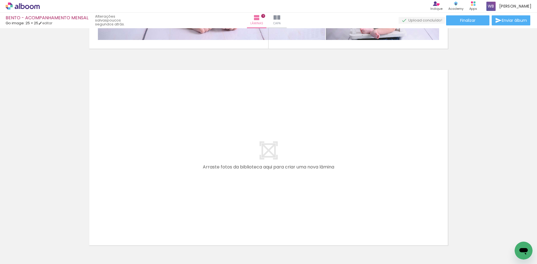
scroll to position [0, 533]
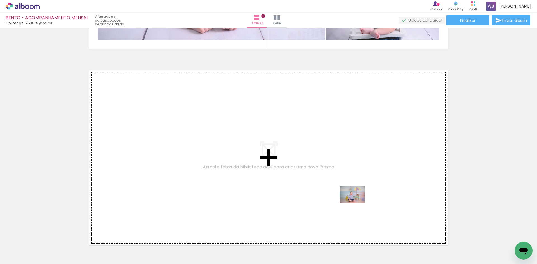
drag, startPoint x: 373, startPoint y: 249, endPoint x: 350, endPoint y: 190, distance: 63.4
click at [350, 190] on quentale-workspace at bounding box center [268, 132] width 537 height 264
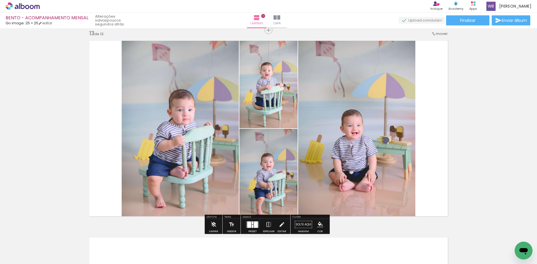
scroll to position [0, 533]
click at [256, 224] on div at bounding box center [256, 225] width 4 height 6
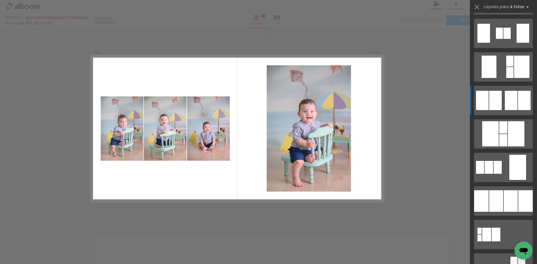
scroll to position [442, 0]
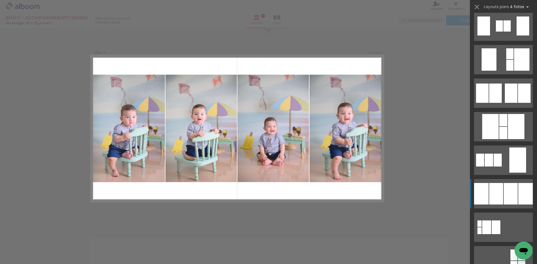
click at [514, 190] on div at bounding box center [511, 194] width 14 height 22
